Goal: Task Accomplishment & Management: Use online tool/utility

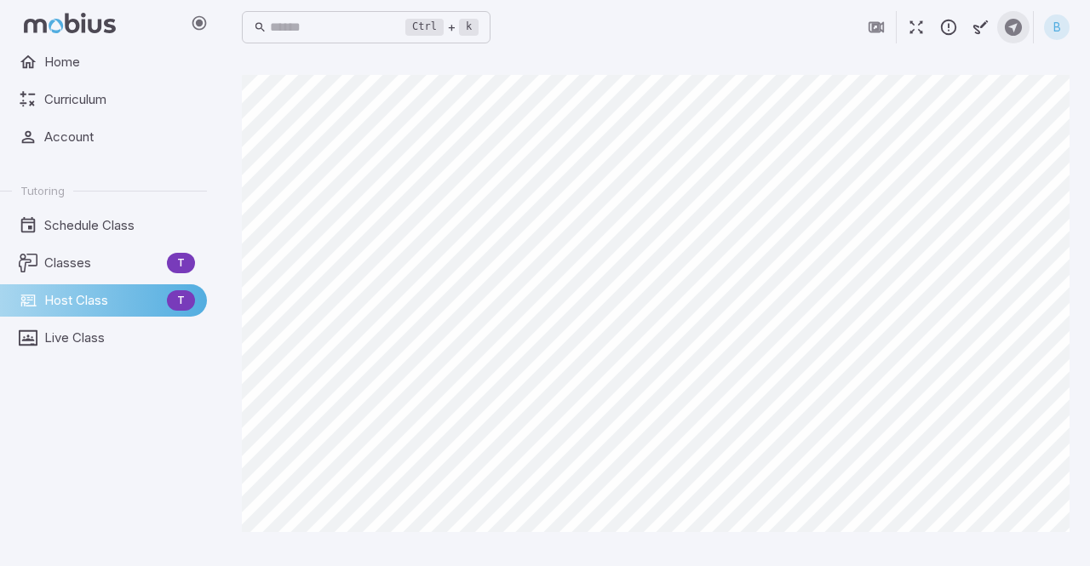
click at [1011, 32] on icon "button" at bounding box center [1013, 27] width 19 height 19
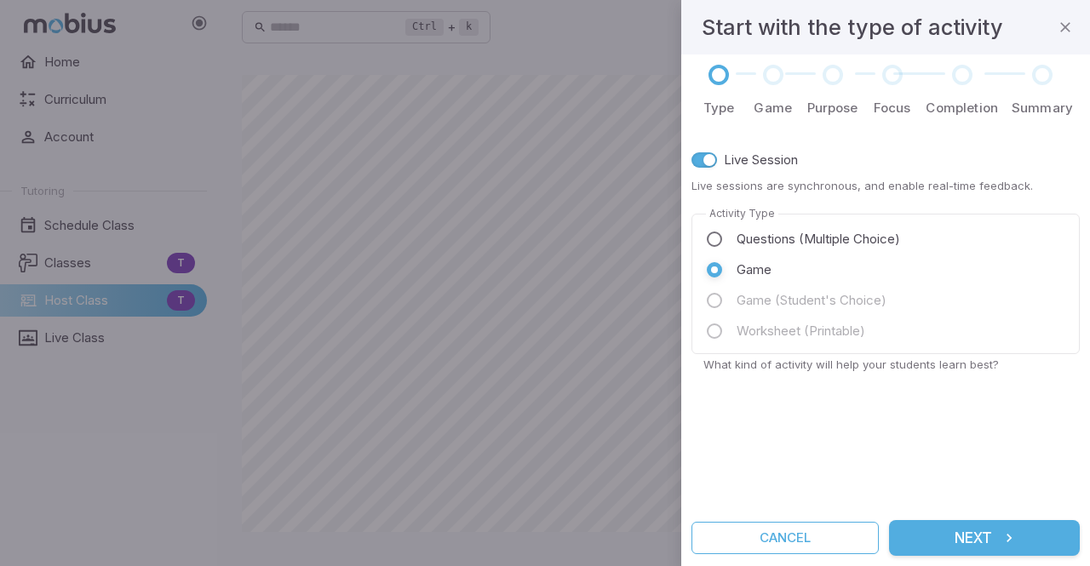
click at [968, 519] on form "Type Game Purpose Focus Completion Summary Live Session Live sessions are synch…" at bounding box center [885, 310] width 388 height 491
click at [965, 530] on button "Next" at bounding box center [984, 538] width 191 height 36
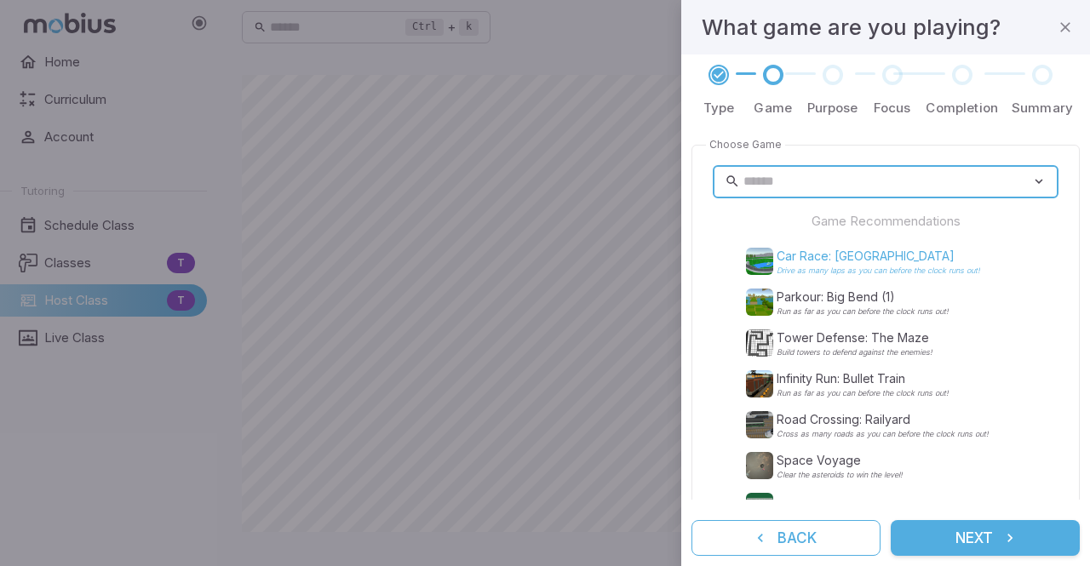
click at [857, 262] on p "Car Race: [GEOGRAPHIC_DATA]" at bounding box center [877, 256] width 203 height 17
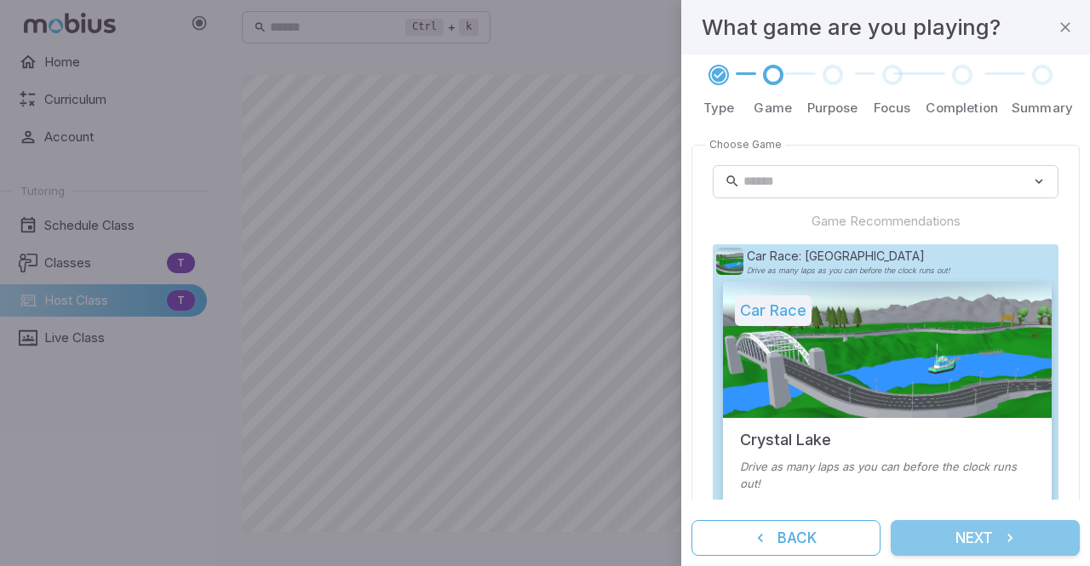
click at [1000, 546] on button "Next" at bounding box center [985, 538] width 189 height 36
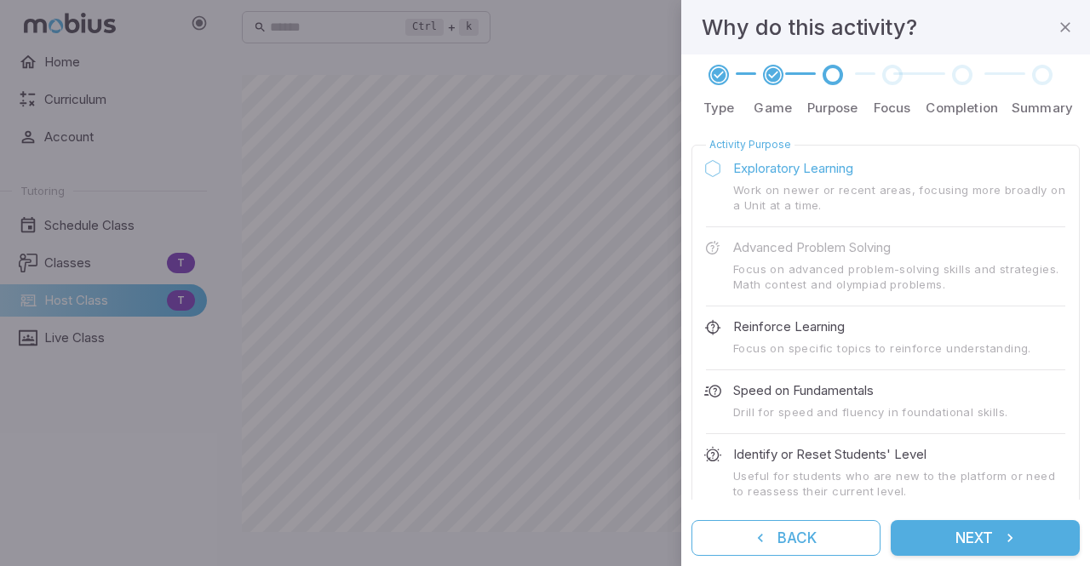
click at [970, 545] on button "Next" at bounding box center [985, 538] width 189 height 36
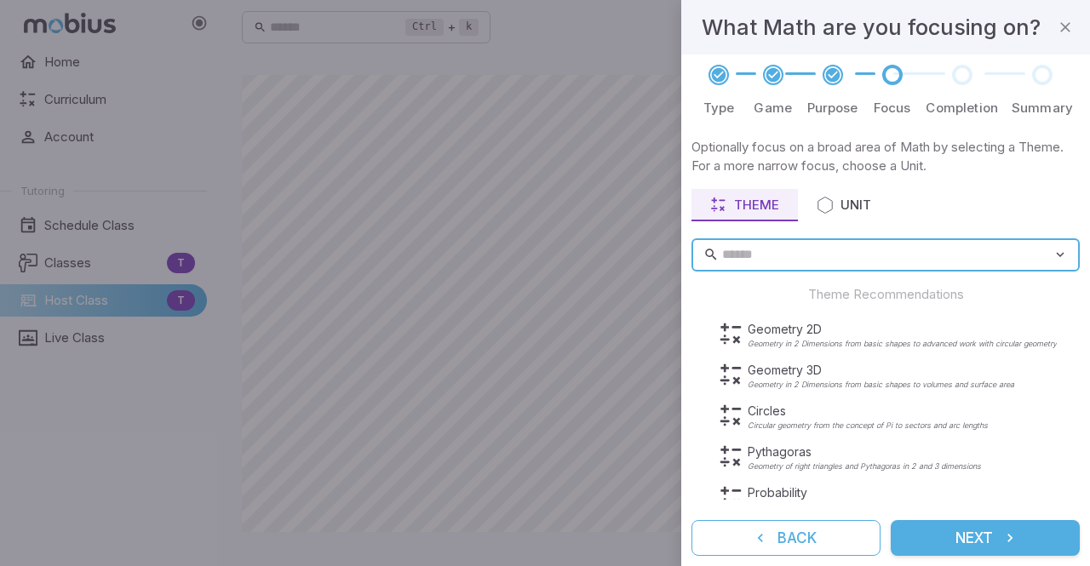
click at [977, 544] on button "Next" at bounding box center [985, 538] width 189 height 36
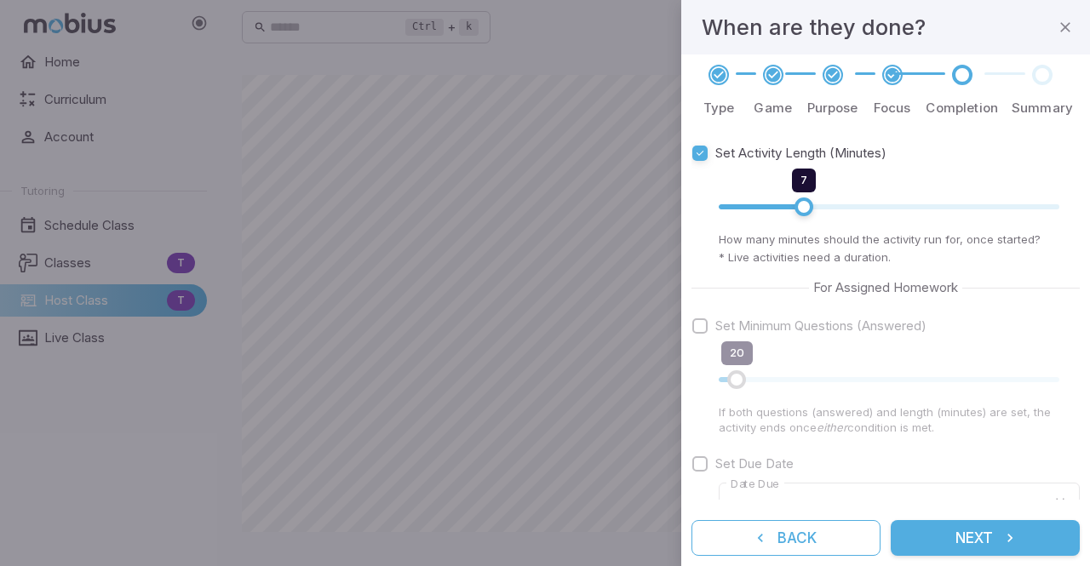
click at [977, 544] on button "Next" at bounding box center [985, 538] width 189 height 36
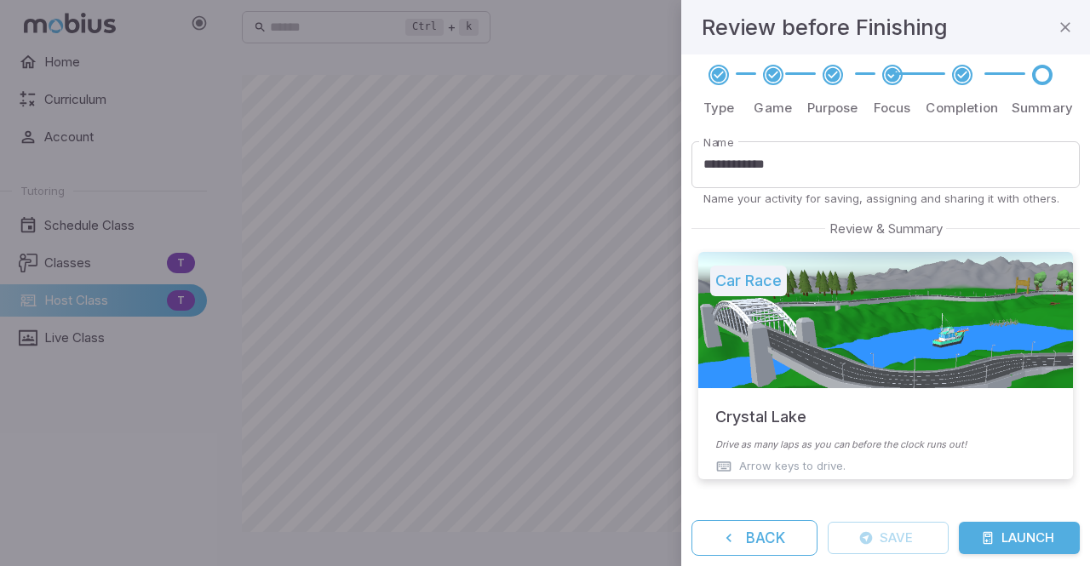
click at [604, 420] on div at bounding box center [545, 283] width 1090 height 566
click at [1064, 25] on icon "button" at bounding box center [1065, 27] width 17 height 17
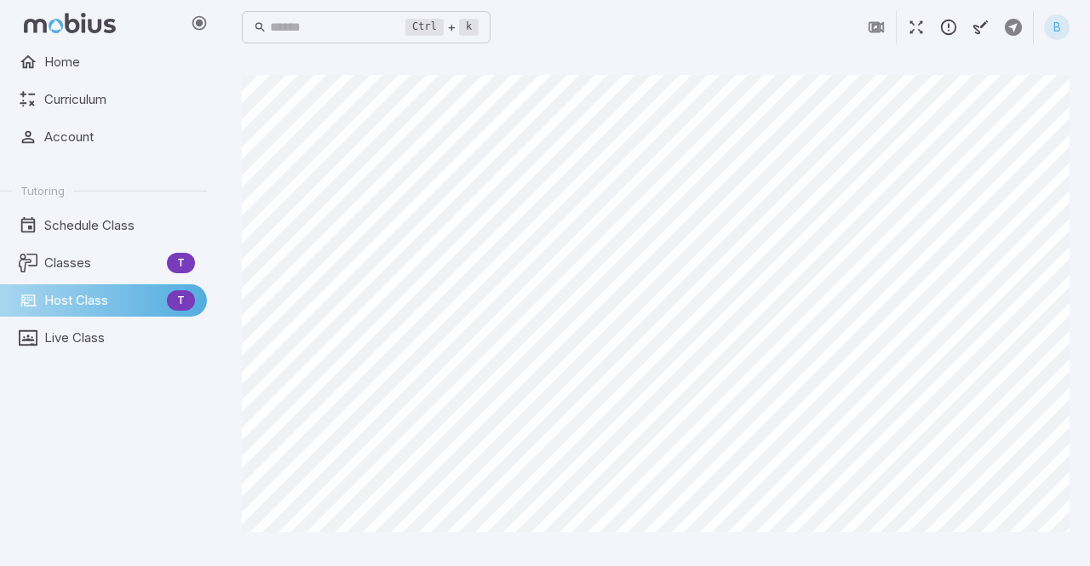
click at [952, 30] on icon "button" at bounding box center [948, 27] width 19 height 19
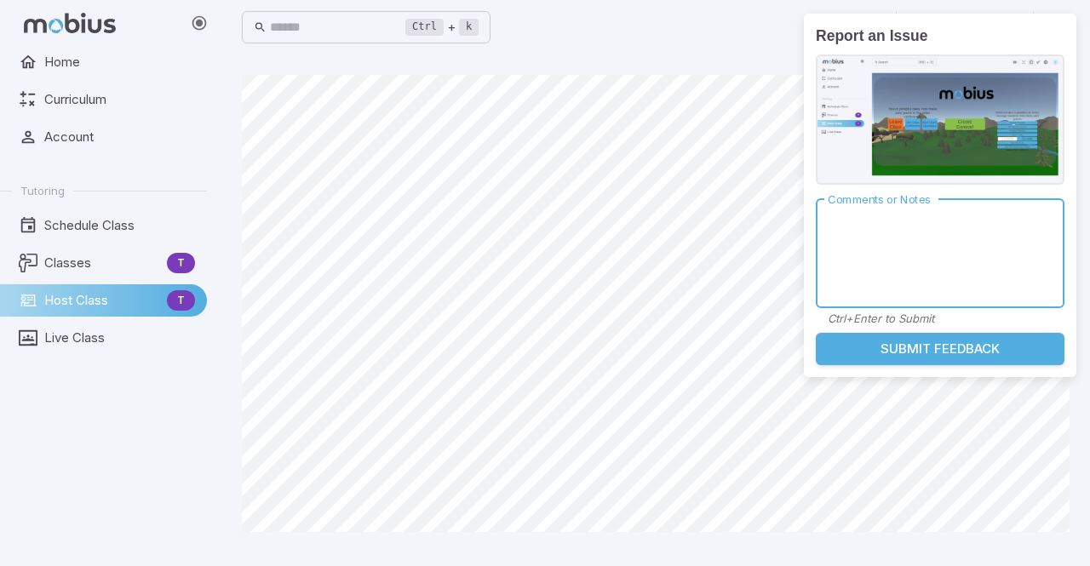
click at [739, 62] on main "Canvas actions 100 % Exit zen mode" at bounding box center [655, 310] width 868 height 512
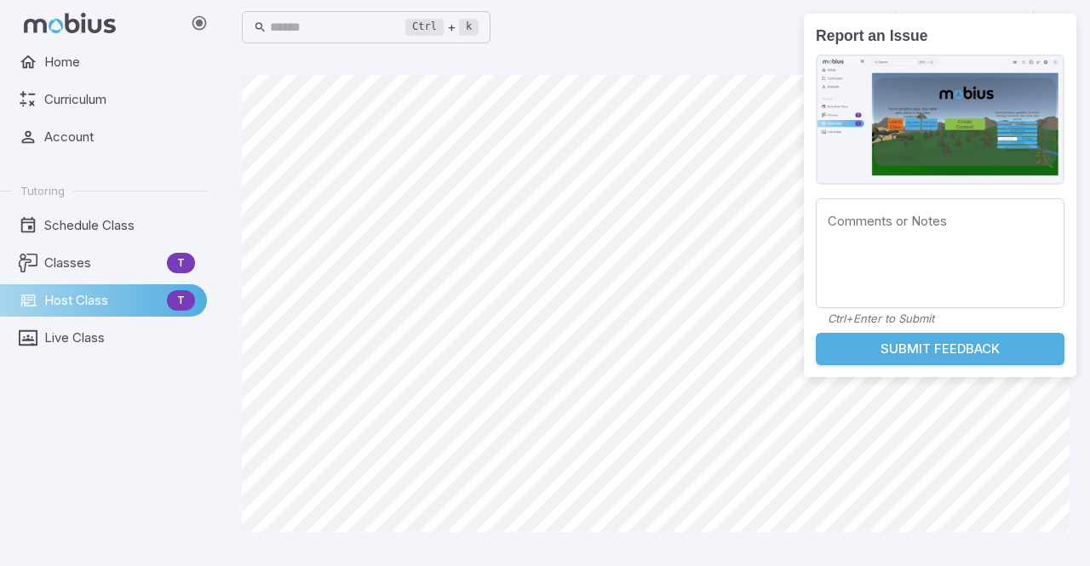
click at [698, 74] on main "Canvas actions 100 % Exit zen mode" at bounding box center [655, 310] width 868 height 512
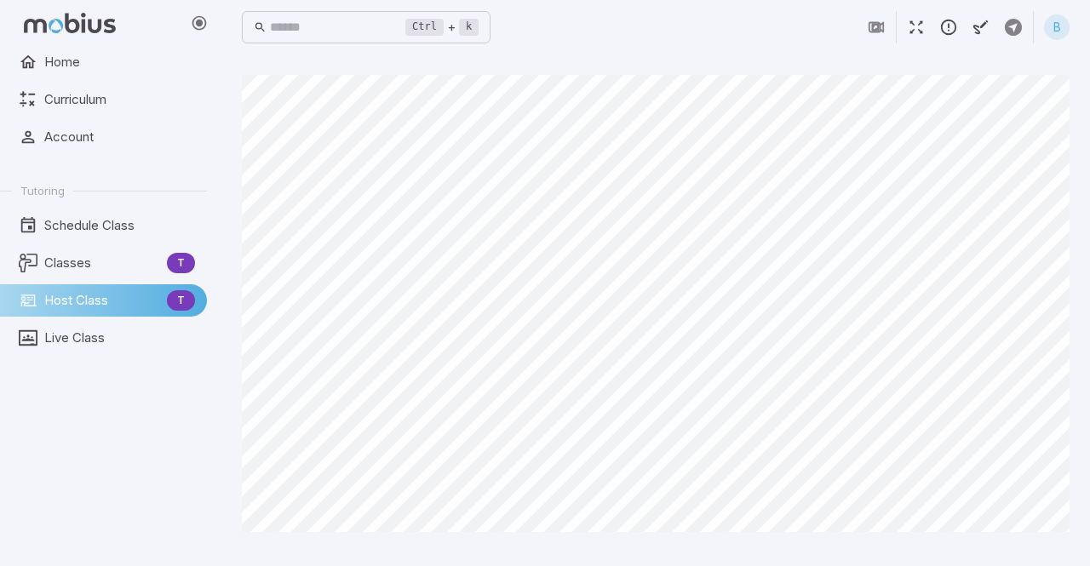
click at [1076, 130] on main "Canvas actions 100 % Exit zen mode" at bounding box center [655, 310] width 868 height 512
click at [1013, 30] on icon "button" at bounding box center [1013, 27] width 19 height 19
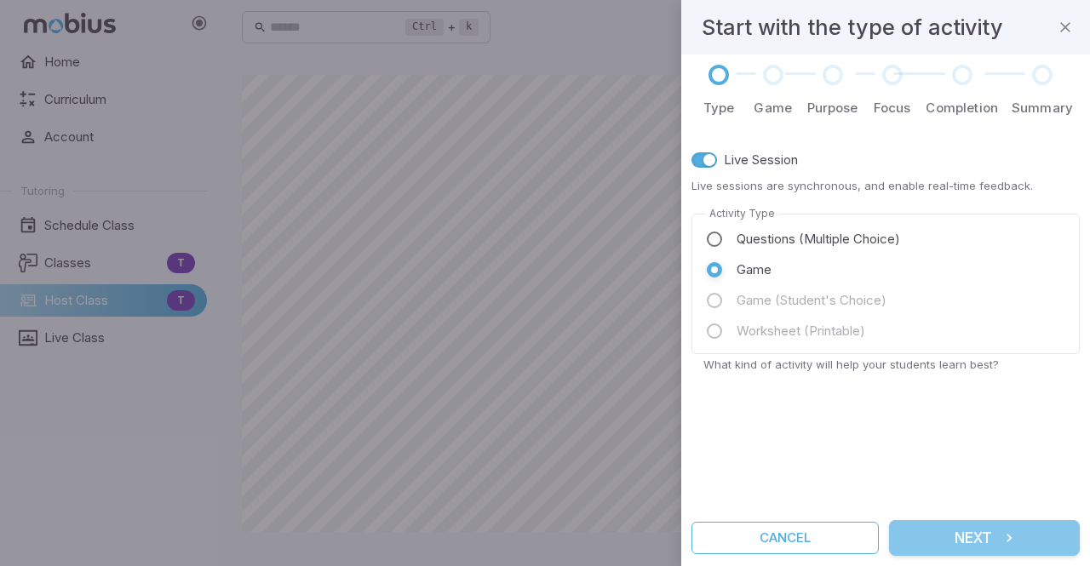
click at [978, 538] on button "Next" at bounding box center [984, 538] width 191 height 36
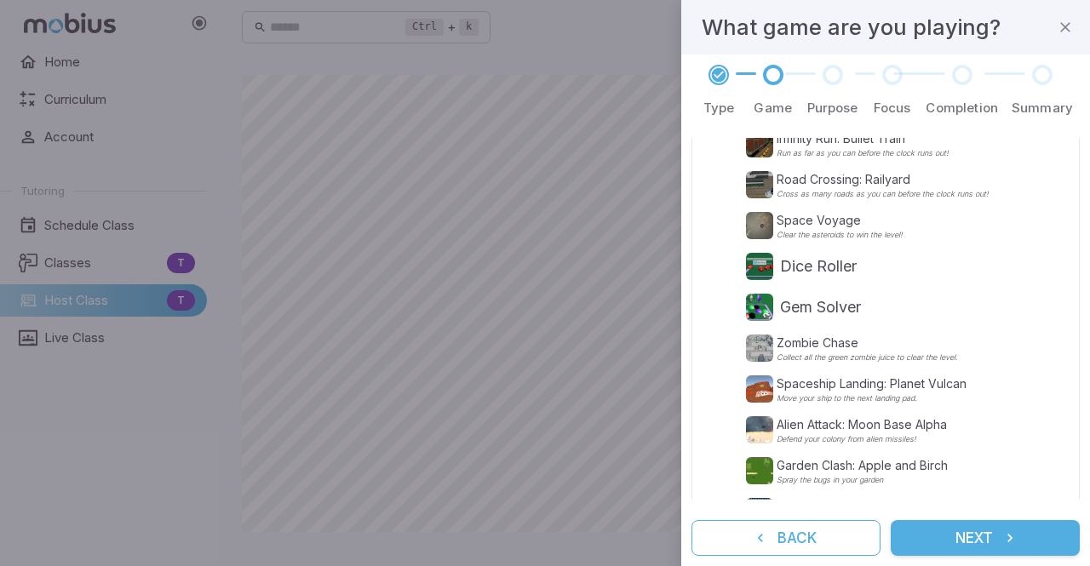
scroll to position [487, 0]
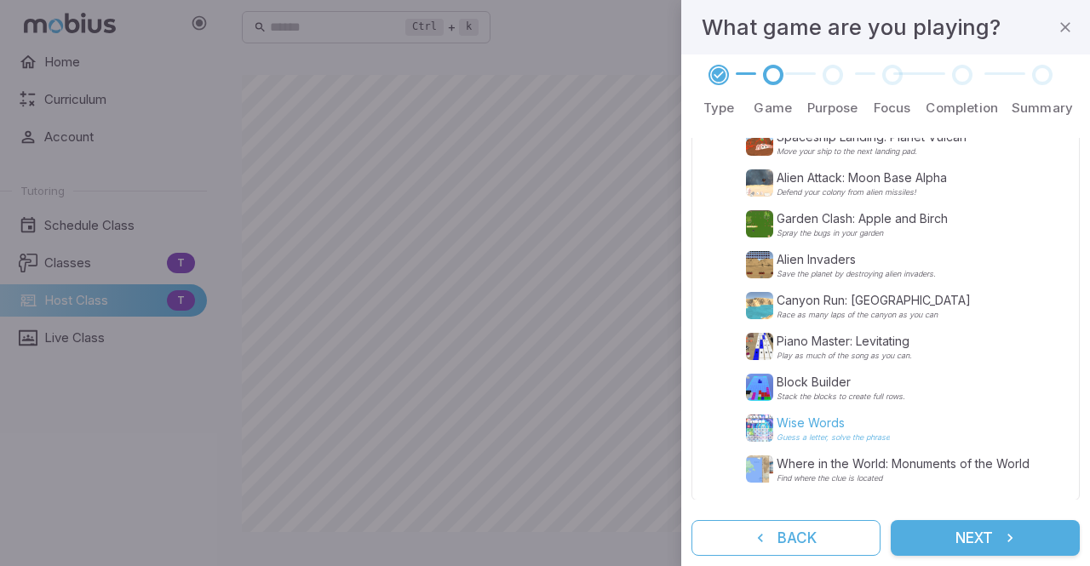
click at [824, 426] on p "Wise Words" at bounding box center [832, 423] width 113 height 17
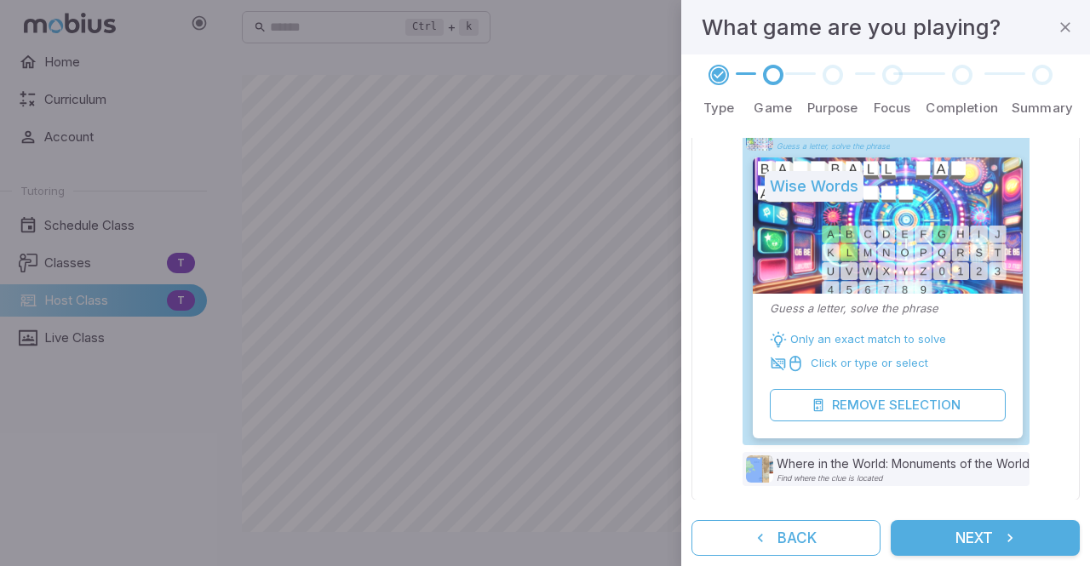
scroll to position [777, 0]
click at [946, 541] on button "Next" at bounding box center [985, 538] width 189 height 36
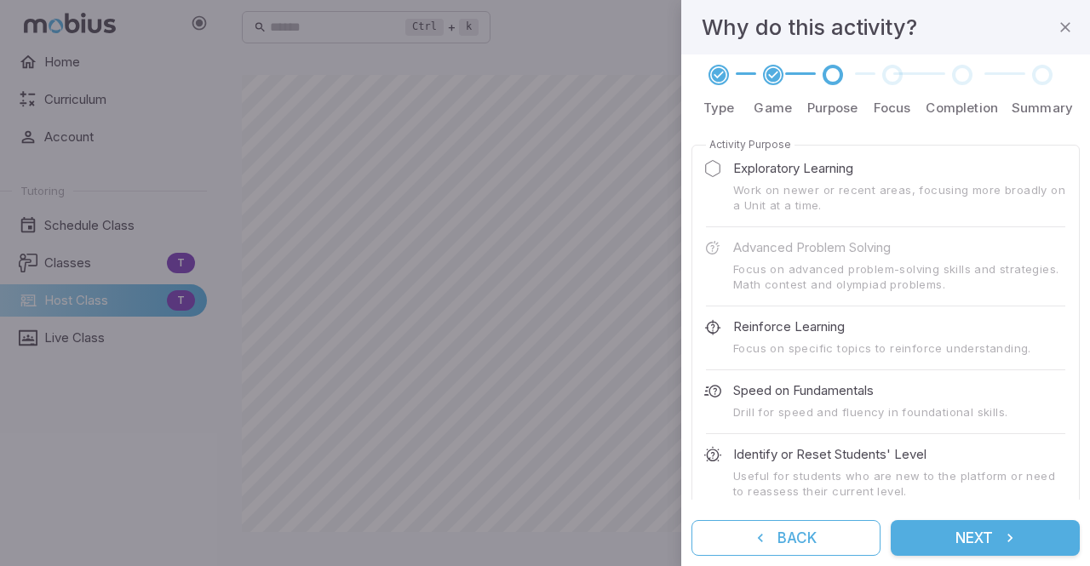
click at [779, 167] on p "Exploratory Learning" at bounding box center [793, 168] width 120 height 19
click at [955, 529] on button "Next" at bounding box center [985, 538] width 189 height 36
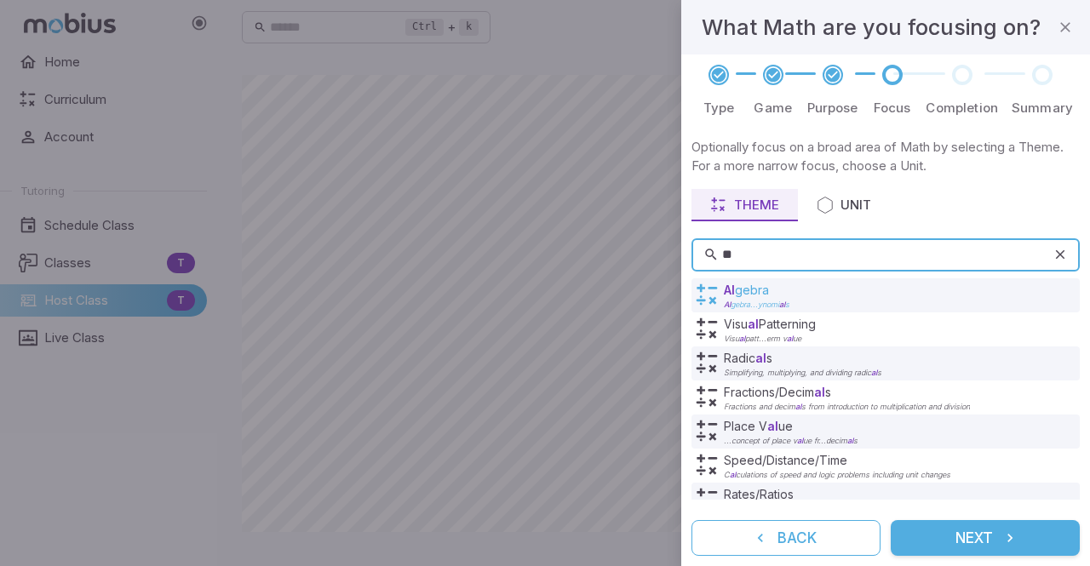
type input "*"
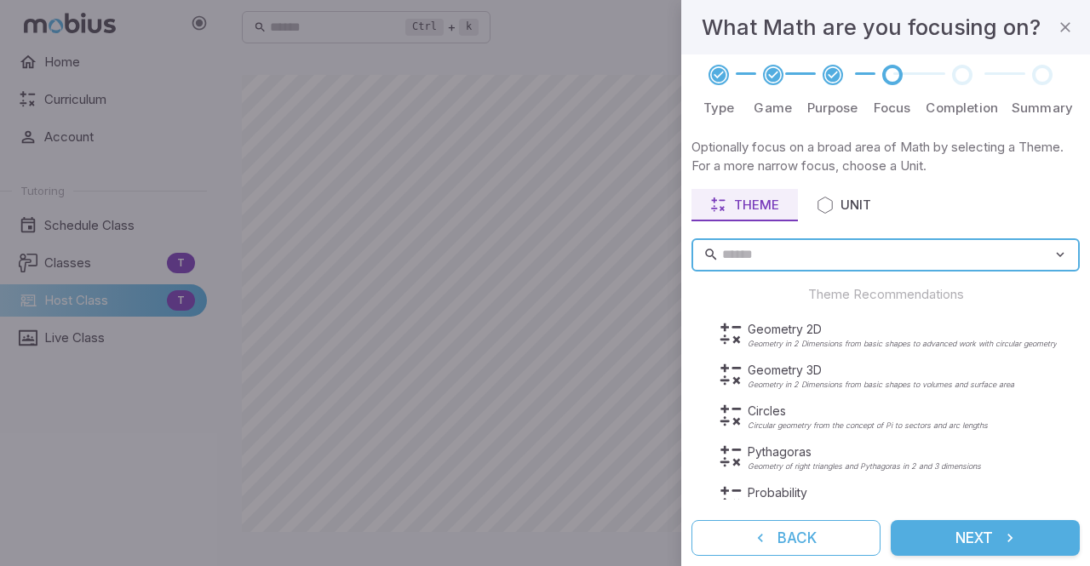
click at [944, 537] on button "Next" at bounding box center [985, 538] width 189 height 36
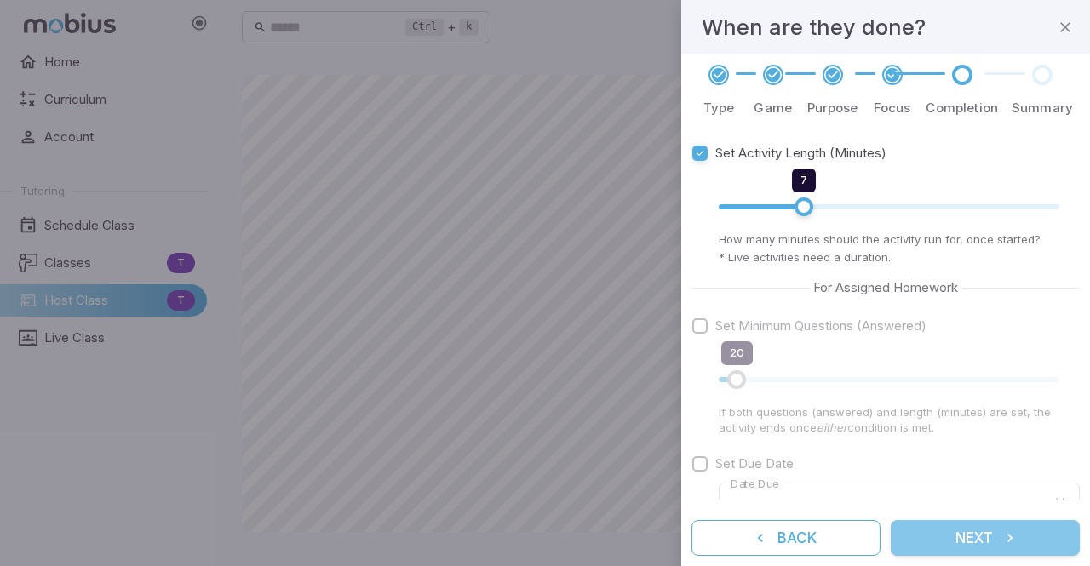
click at [936, 533] on button "Next" at bounding box center [985, 538] width 189 height 36
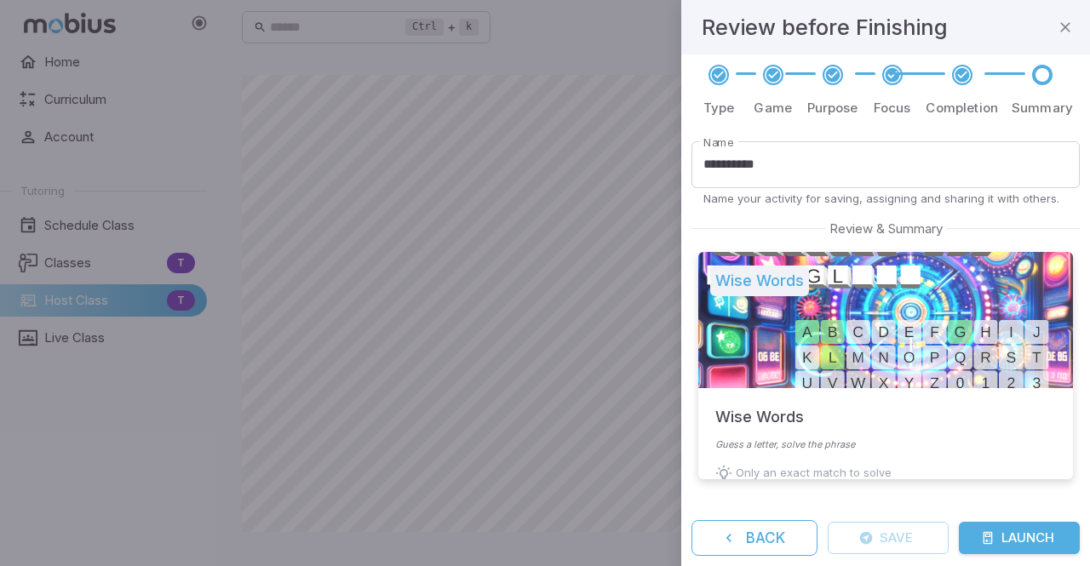
click at [1032, 541] on button "Launch" at bounding box center [1019, 538] width 121 height 32
